Goal: Information Seeking & Learning: Learn about a topic

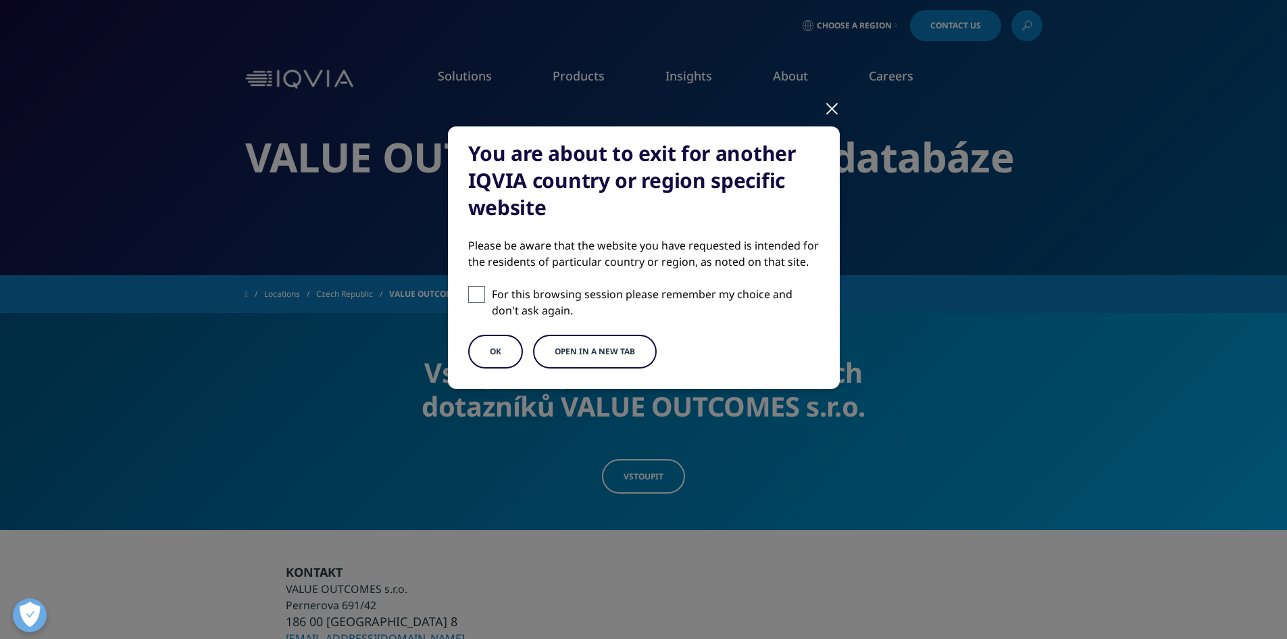
click at [832, 116] on div at bounding box center [832, 107] width 16 height 37
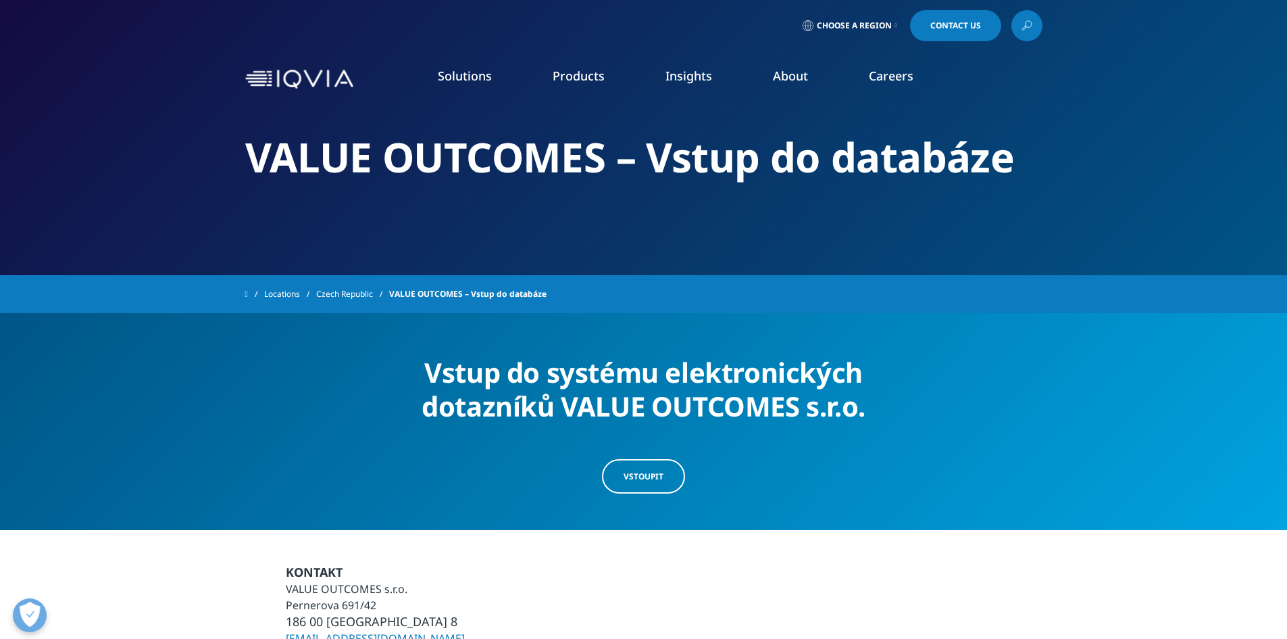
click at [791, 78] on link "About" at bounding box center [790, 76] width 35 height 16
click at [410, 179] on link "Our Story" at bounding box center [518, 181] width 307 height 15
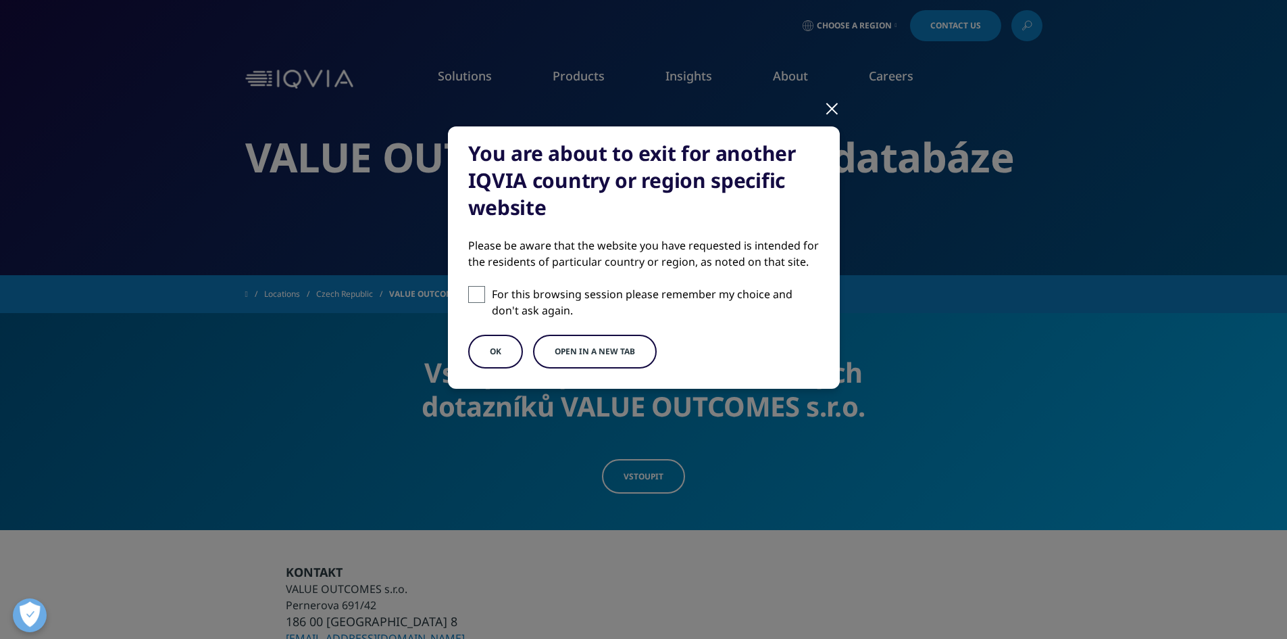
click at [493, 349] on button "OK" at bounding box center [495, 352] width 55 height 34
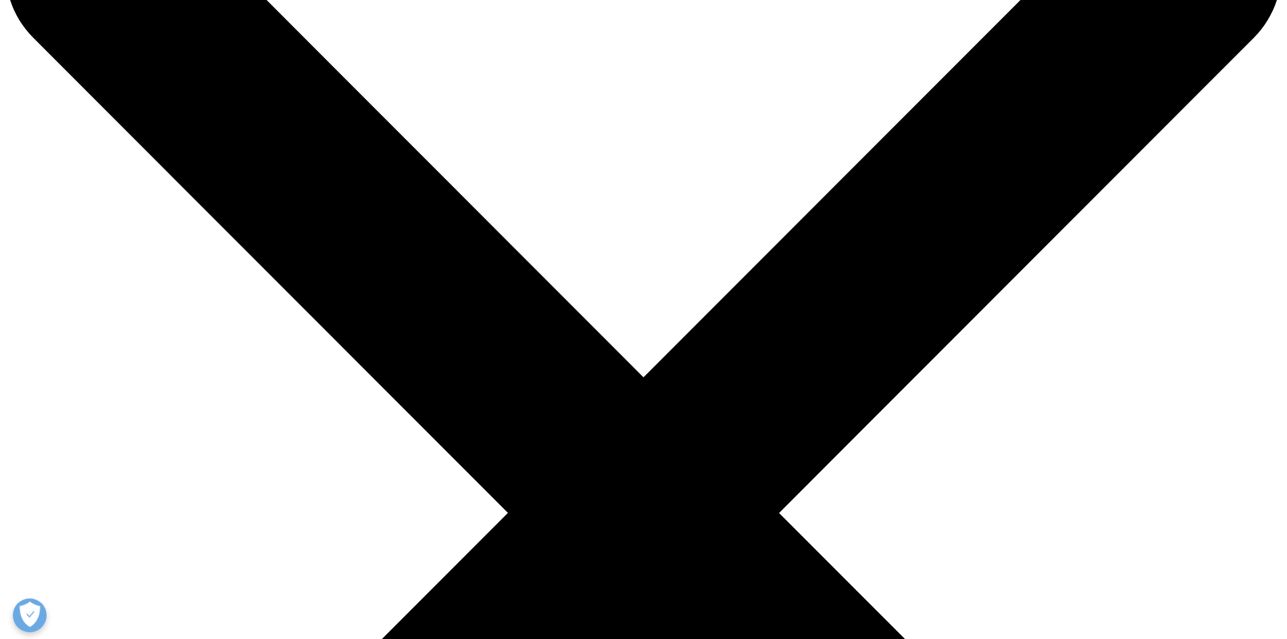
scroll to position [68, 0]
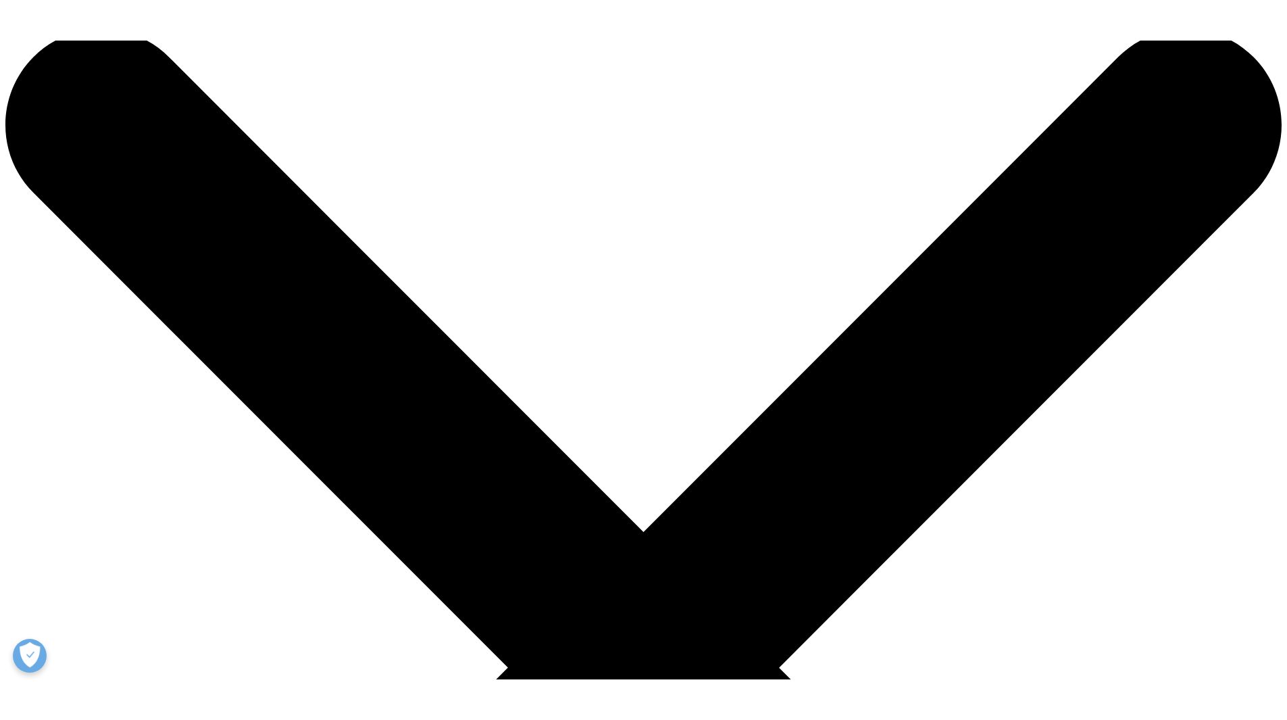
scroll to position [0, 0]
